Goal: Book appointment/travel/reservation

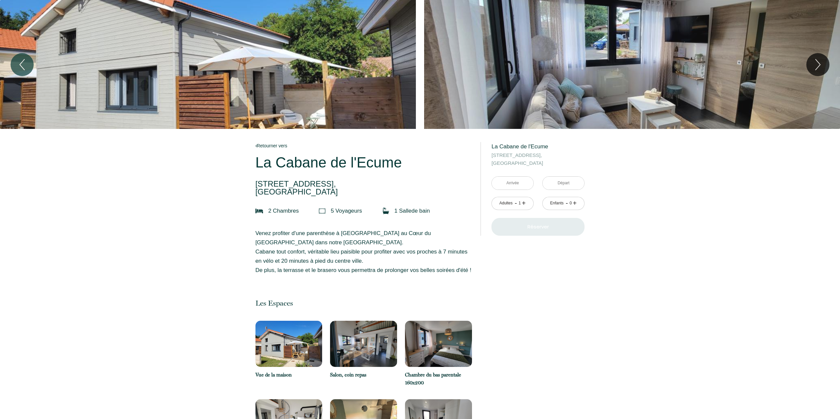
click at [509, 181] on input "text" at bounding box center [513, 183] width 42 height 13
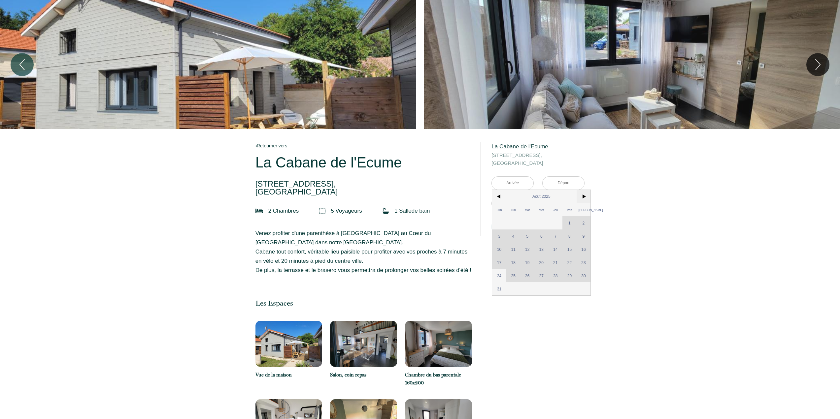
click at [582, 196] on span ">" at bounding box center [584, 196] width 14 height 13
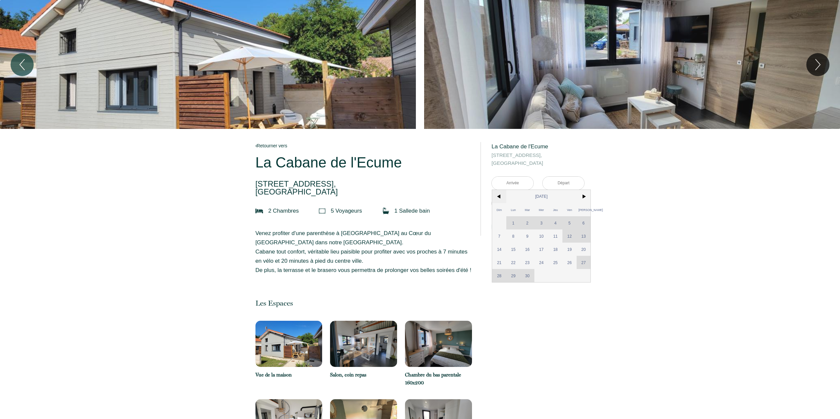
click at [497, 198] on span "<" at bounding box center [499, 196] width 14 height 13
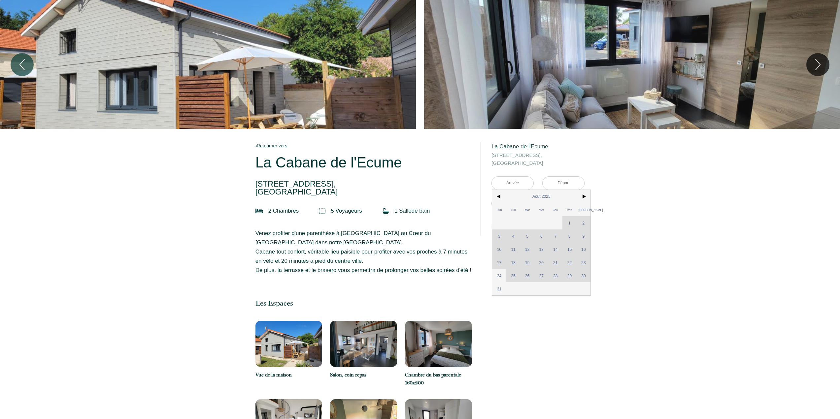
click at [570, 248] on div "Dim Lun Mar Mer Jeu Ven Sam 1 2 3 4 5 6 7 8 9 10 11 12 13 14 15 16 17 18 19 20 …" at bounding box center [541, 243] width 98 height 106
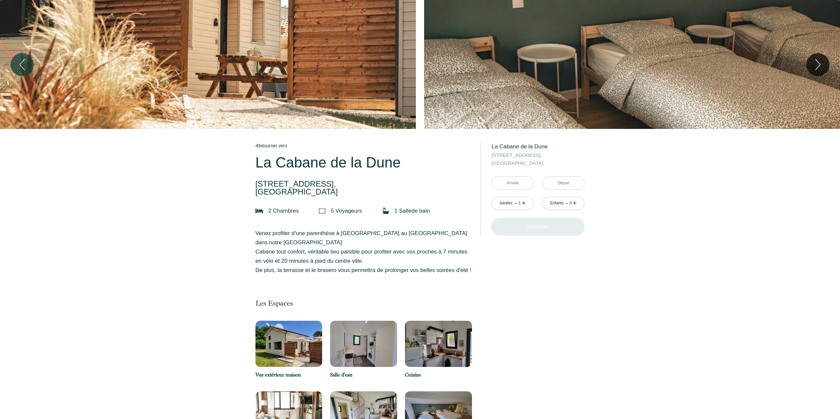
click at [516, 185] on input "text" at bounding box center [513, 183] width 42 height 13
click at [518, 185] on input "text" at bounding box center [513, 183] width 42 height 13
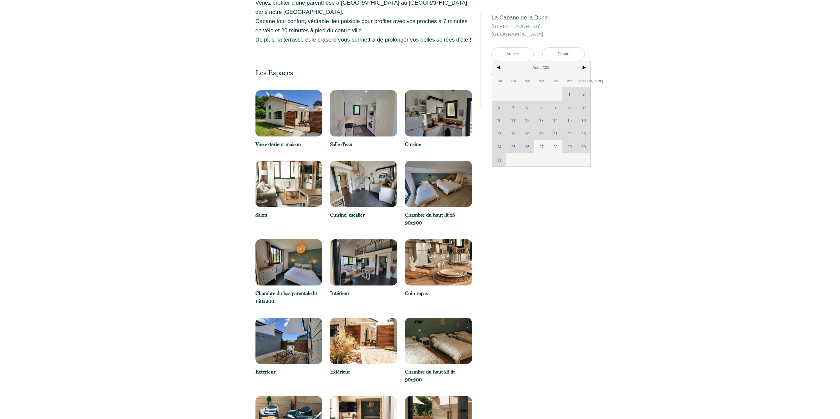
scroll to position [231, 0]
